Goal: Information Seeking & Learning: Learn about a topic

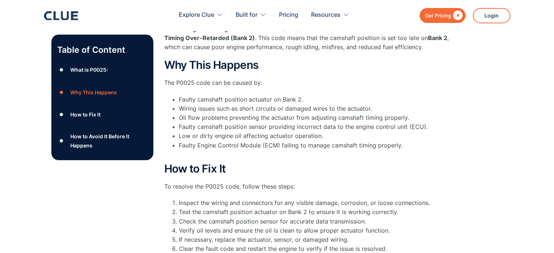
scroll to position [151, 0]
drag, startPoint x: 0, startPoint y: 0, endPoint x: 130, endPoint y: 161, distance: 207.0
click at [130, 161] on div "Table of Content ● What is P0025: ● Why This Happens ● How to Fix It ● How to A…" at bounding box center [102, 185] width 102 height 376
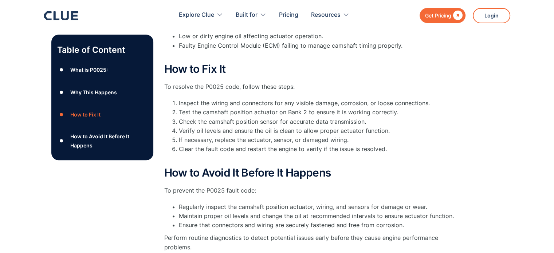
scroll to position [251, 0]
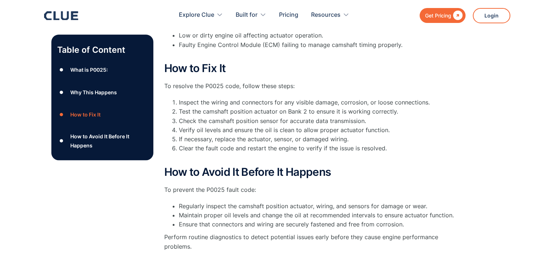
drag, startPoint x: 130, startPoint y: 157, endPoint x: 141, endPoint y: 99, distance: 59.3
click at [141, 99] on div "Table of Content ● What is P0025: ● Why This Happens ● How to Fix It ● How to A…" at bounding box center [102, 98] width 102 height 126
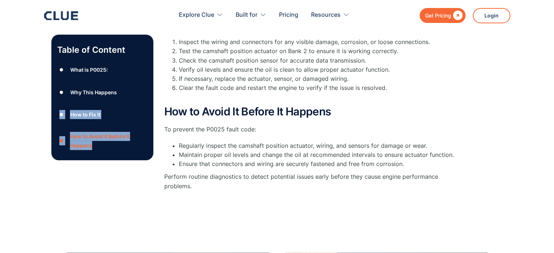
scroll to position [313, 0]
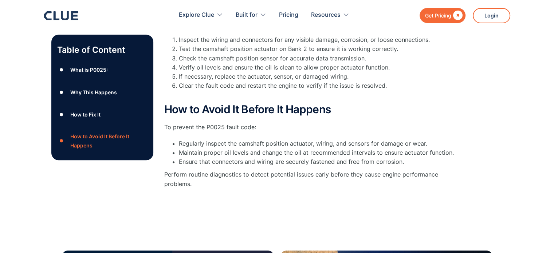
click at [325, 202] on div "What is P0025: P0025 is a generic diagnostic trouble code ( DTC ) that indicate…" at bounding box center [309, 23] width 291 height 376
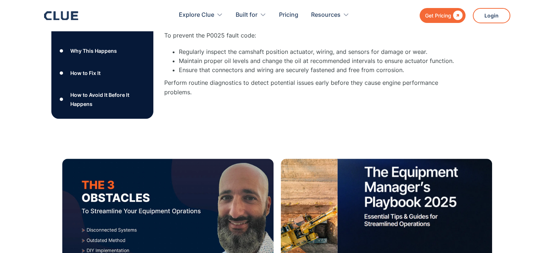
scroll to position [495, 0]
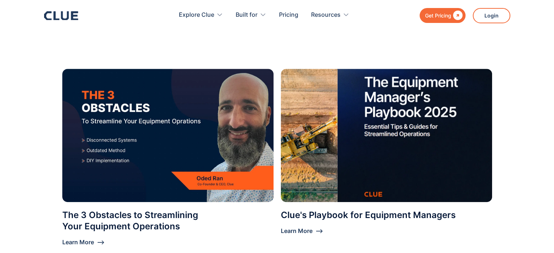
click at [325, 202] on img at bounding box center [386, 135] width 211 height 133
